Goal: Task Accomplishment & Management: Use online tool/utility

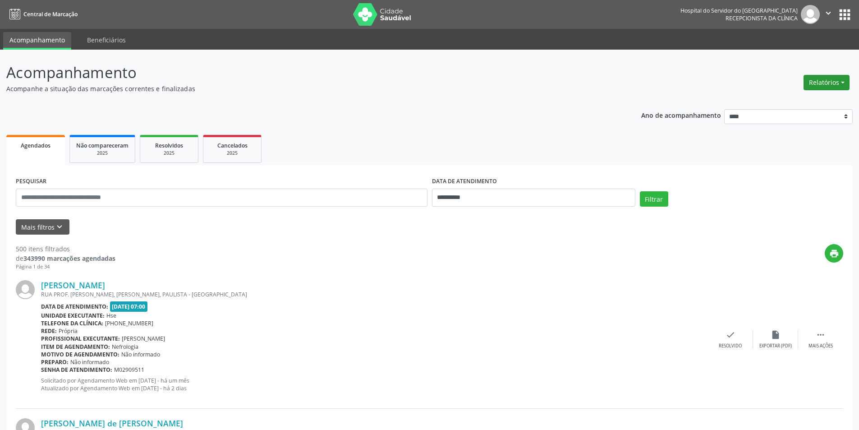
click at [819, 85] on button "Relatórios" at bounding box center [826, 82] width 46 height 15
click at [784, 100] on link "Agendamentos" at bounding box center [801, 102] width 97 height 13
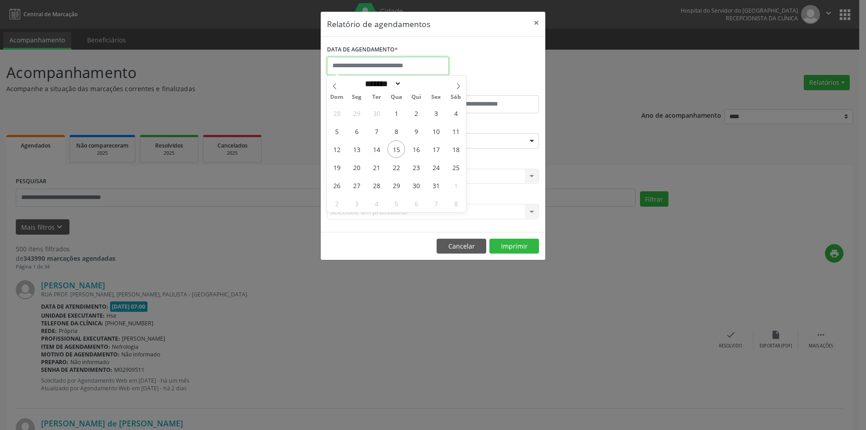
click at [398, 64] on input "text" at bounding box center [388, 66] width 122 height 18
click at [418, 150] on span "16" at bounding box center [416, 149] width 18 height 18
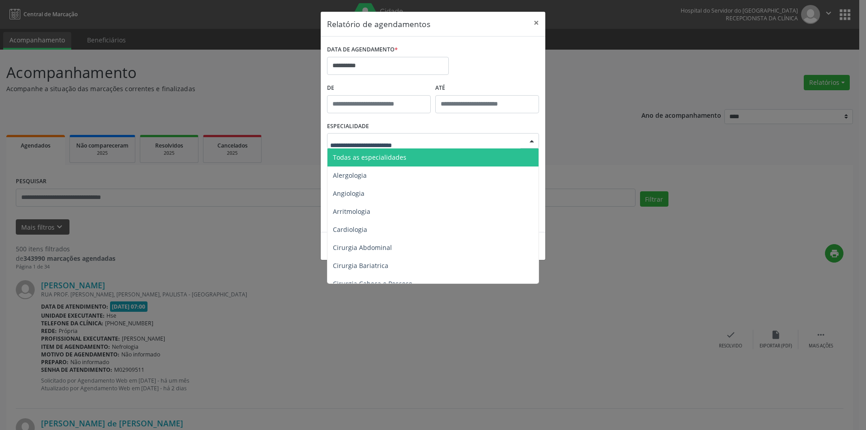
click at [401, 153] on span "Todas as especialidades" at bounding box center [369, 157] width 73 height 9
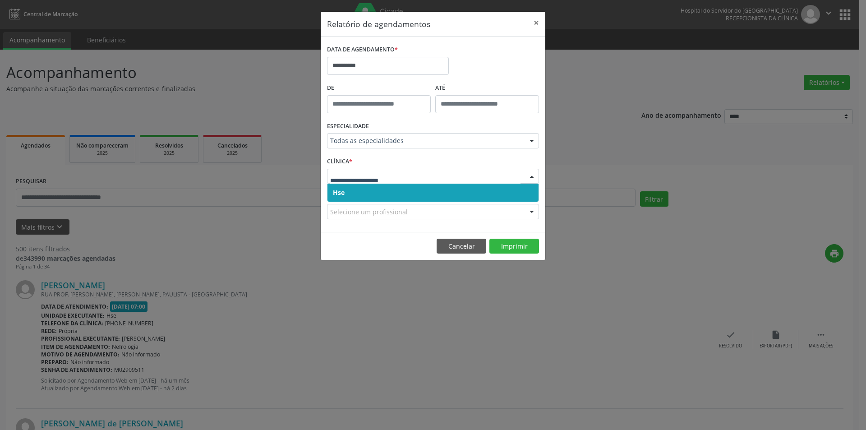
click at [369, 189] on span "Hse" at bounding box center [432, 193] width 211 height 18
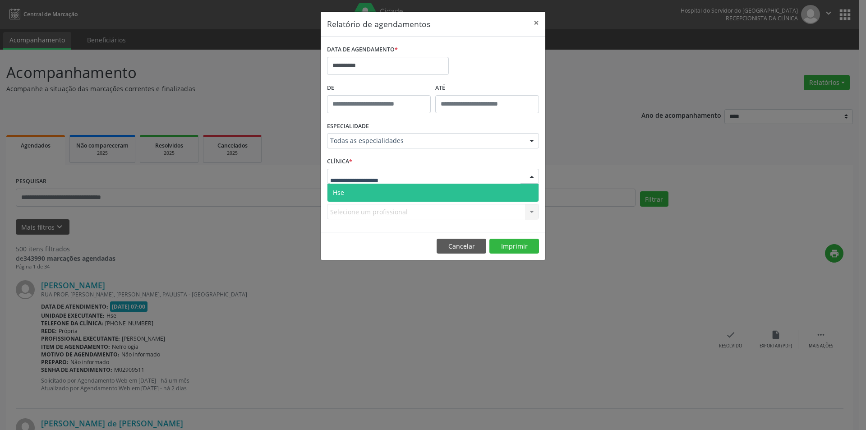
click at [374, 189] on span "Hse" at bounding box center [432, 193] width 211 height 18
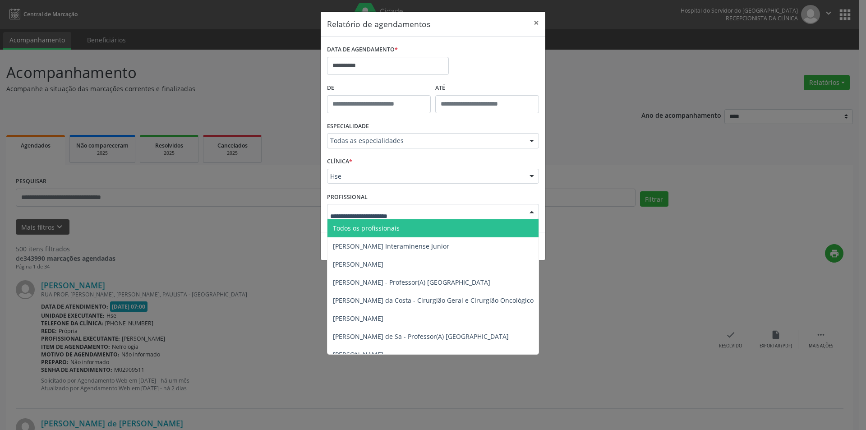
click at [374, 227] on span "Todos os profissionais" at bounding box center [366, 228] width 67 height 9
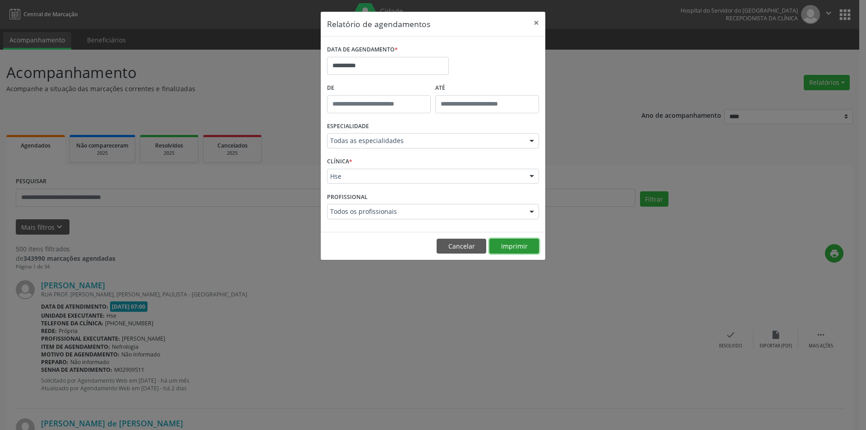
click at [515, 246] on button "Imprimir" at bounding box center [514, 246] width 50 height 15
click at [343, 62] on input "**********" at bounding box center [388, 66] width 122 height 18
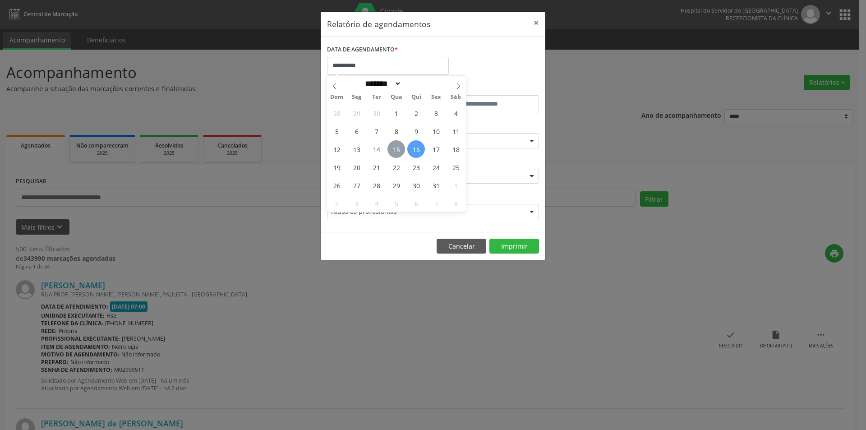
click at [399, 150] on span "15" at bounding box center [396, 149] width 18 height 18
type input "**********"
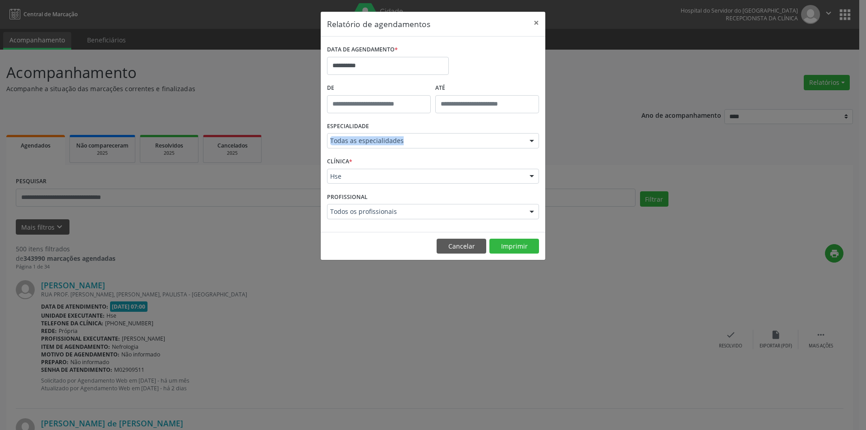
click at [399, 150] on div "ESPECIALIDADE Todas as especialidades Todas as especialidades Alergologia Angio…" at bounding box center [433, 136] width 216 height 35
drag, startPoint x: 386, startPoint y: 137, endPoint x: 391, endPoint y: 148, distance: 12.9
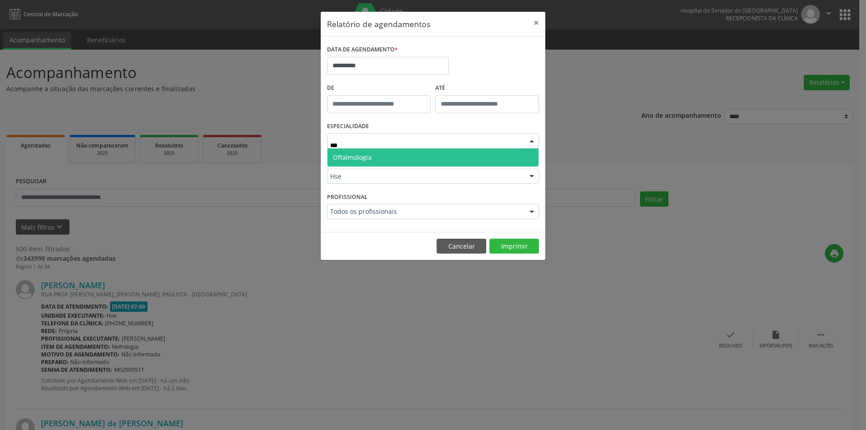
click at [385, 157] on span "Oftalmologia" at bounding box center [432, 157] width 211 height 18
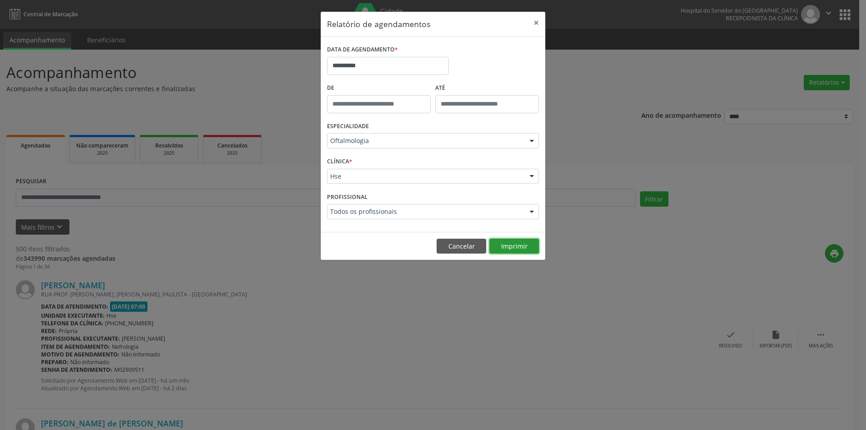
click at [509, 245] on button "Imprimir" at bounding box center [514, 246] width 50 height 15
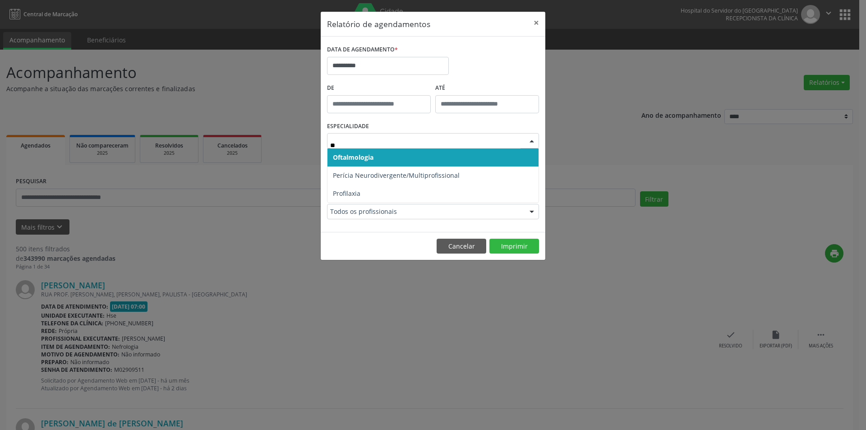
click at [364, 153] on span "Oftalmologia" at bounding box center [353, 157] width 41 height 9
type input "**"
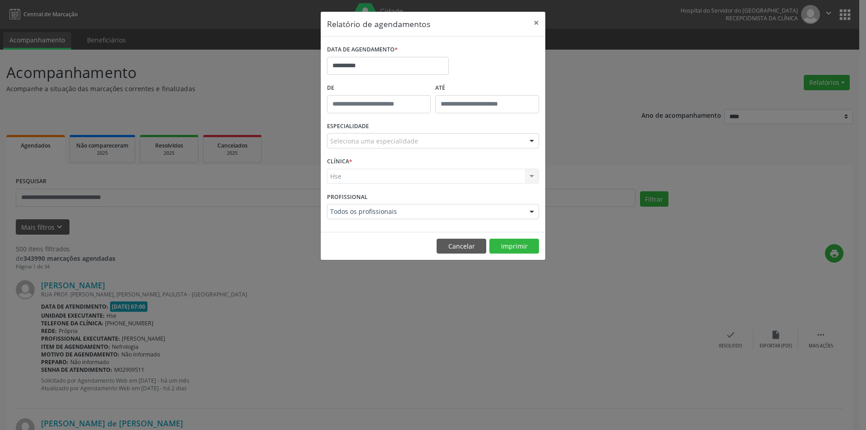
click at [359, 132] on label "ESPECIALIDADE" at bounding box center [348, 126] width 42 height 14
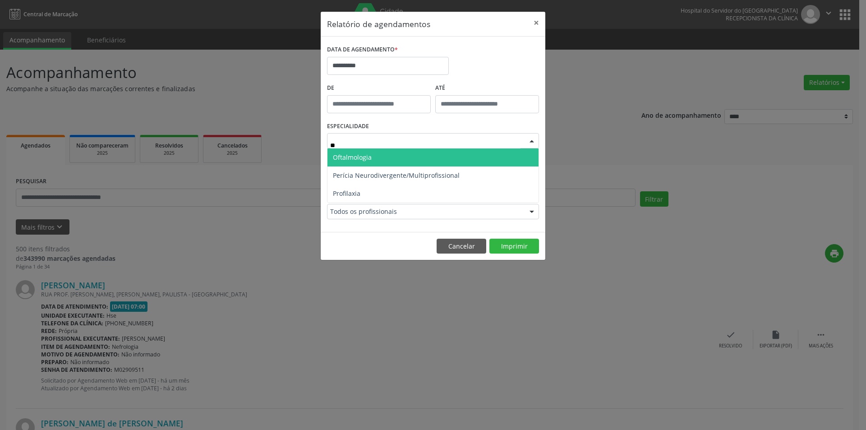
type input "***"
click at [362, 155] on span "Oftalmologia" at bounding box center [352, 157] width 39 height 9
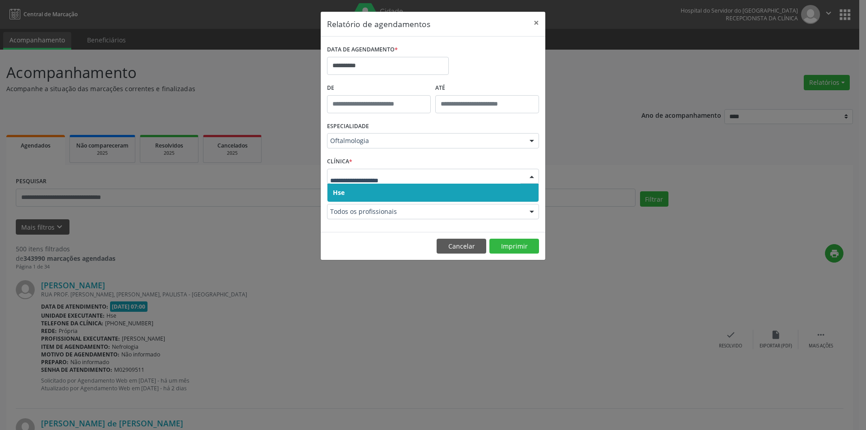
click at [352, 191] on span "Hse" at bounding box center [432, 193] width 211 height 18
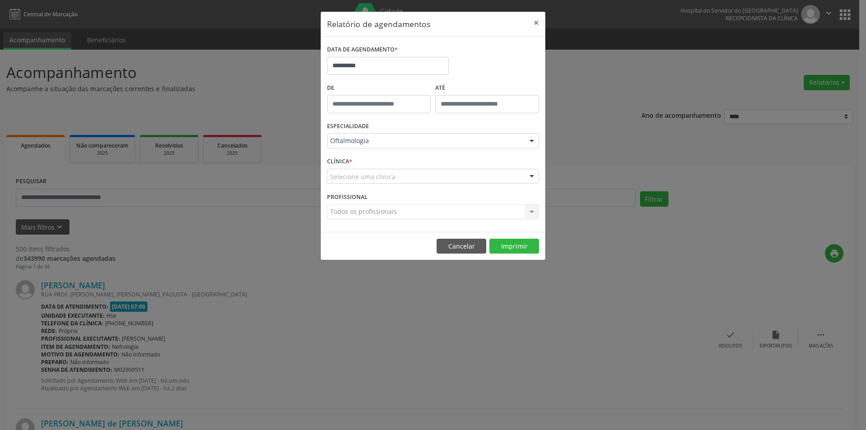
drag, startPoint x: 355, startPoint y: 182, endPoint x: 358, endPoint y: 186, distance: 5.1
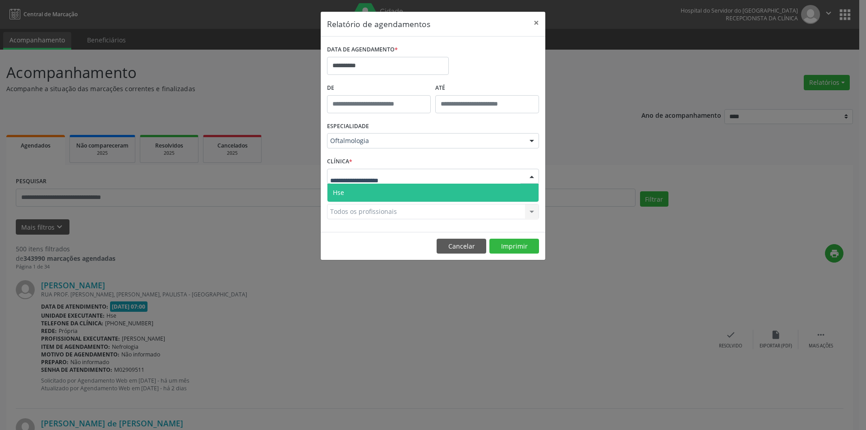
click at [358, 190] on span "Hse" at bounding box center [432, 193] width 211 height 18
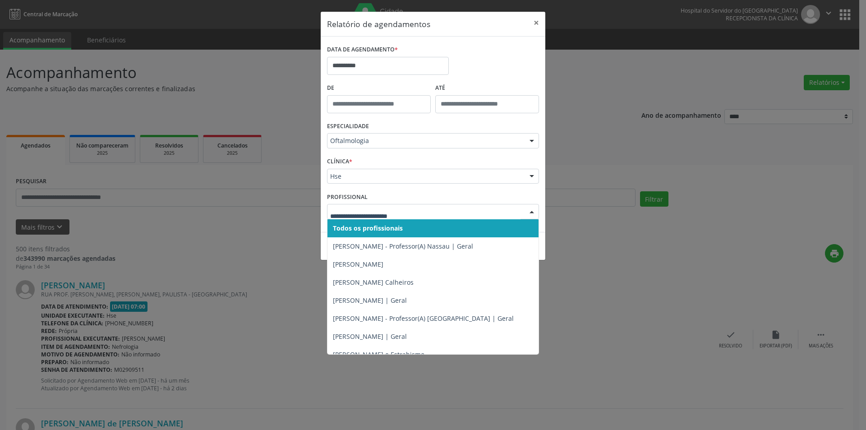
click at [356, 228] on span "Todos os profissionais" at bounding box center [368, 228] width 70 height 9
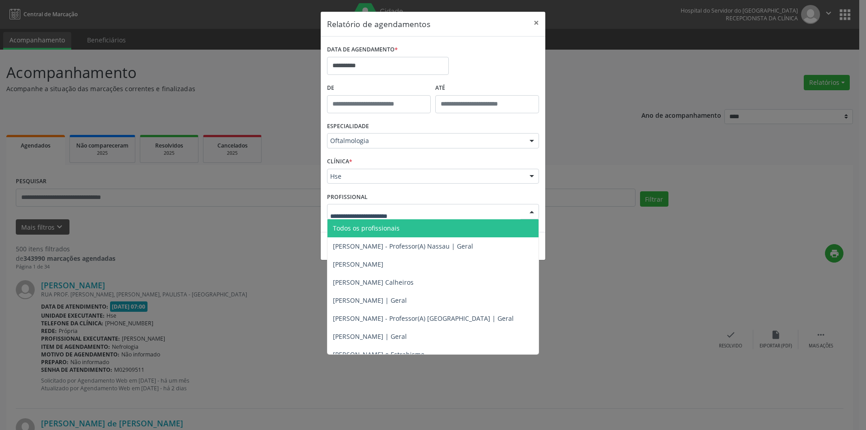
click at [358, 224] on span "Todos os profissionais" at bounding box center [366, 228] width 67 height 9
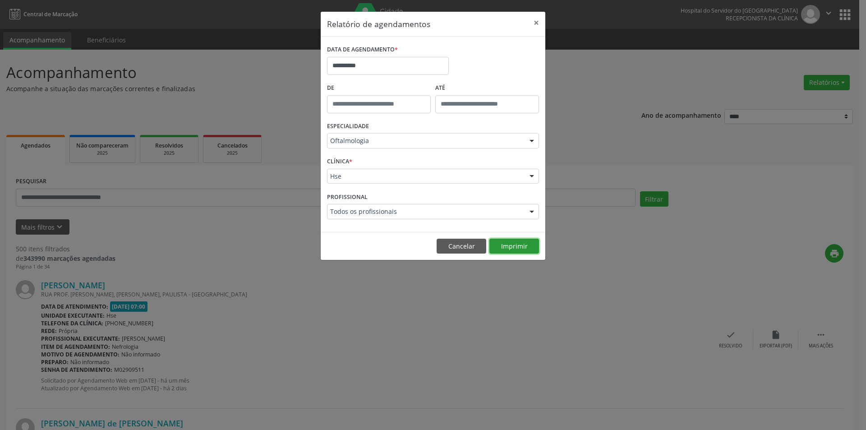
click at [509, 248] on button "Imprimir" at bounding box center [514, 246] width 50 height 15
